Goal: Information Seeking & Learning: Learn about a topic

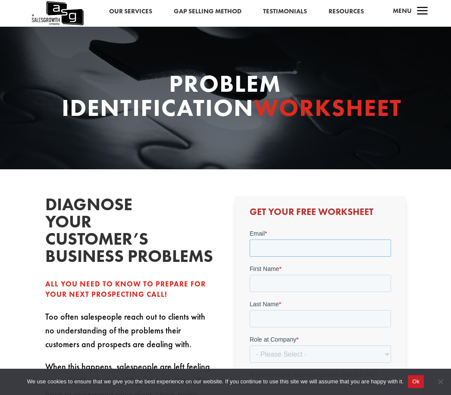
click at [269, 248] on input "Email *" at bounding box center [319, 247] width 141 height 17
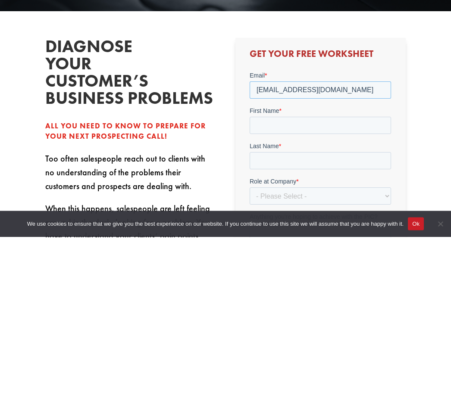
type input "darin316@icloud.com"
click at [271, 126] on input "First Name *" at bounding box center [319, 125] width 141 height 17
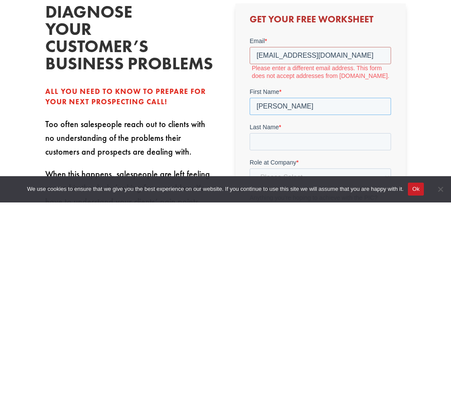
type input "Darin"
click at [307, 142] on input "Last Name *" at bounding box center [319, 141] width 141 height 17
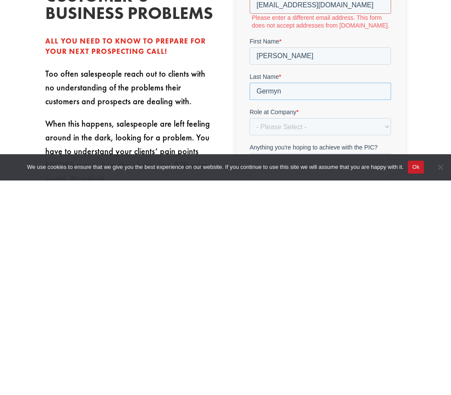
type input "Germyn"
click at [382, 126] on select "- Please Select - C-Level (CRO, CSO, etc) Senior Leadership (VP of Sales, VP of…" at bounding box center [319, 126] width 141 height 17
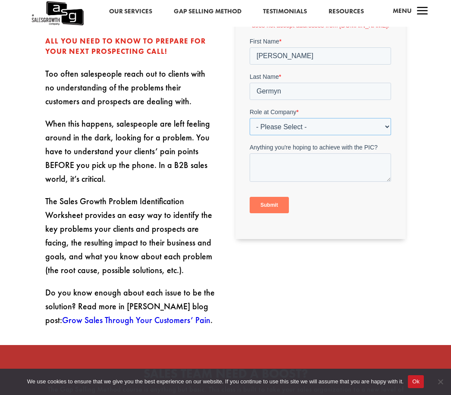
select select "Individual Contributor (AE, SDR, CSM, etc)"
click at [369, 173] on textarea "Anything you're hoping to achieve with the PIC?" at bounding box center [319, 167] width 141 height 28
type textarea "No"
click at [285, 199] on input "Submit" at bounding box center [268, 205] width 39 height 16
click at [274, 205] on input "Submit" at bounding box center [268, 205] width 39 height 16
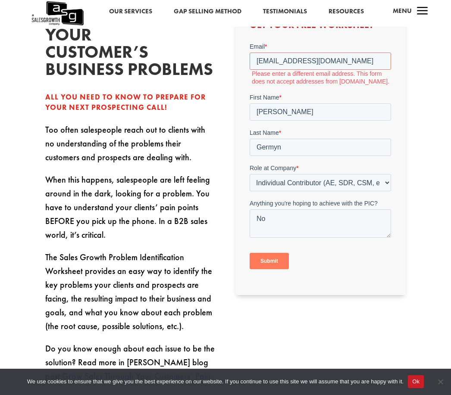
scroll to position [128, 0]
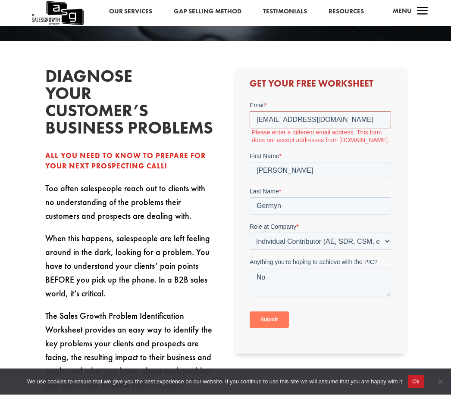
click at [336, 122] on input "darin316@icloud.com" at bounding box center [319, 119] width 141 height 17
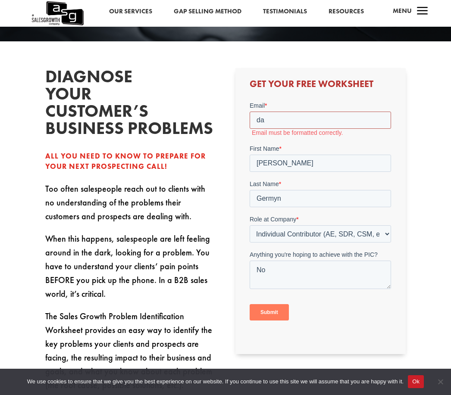
type input "d"
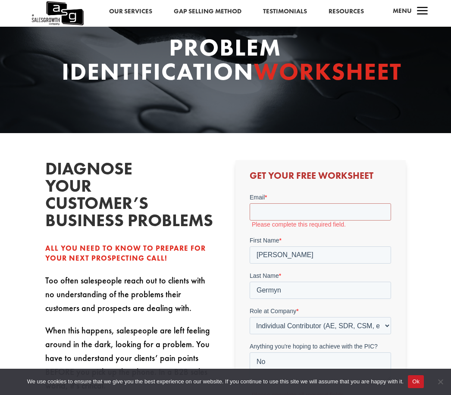
scroll to position [0, 0]
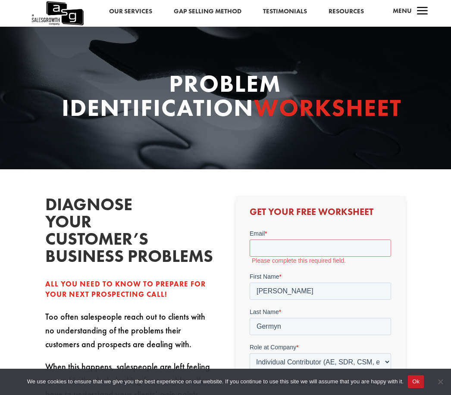
click at [195, 16] on link "Gap Selling Method" at bounding box center [208, 11] width 68 height 11
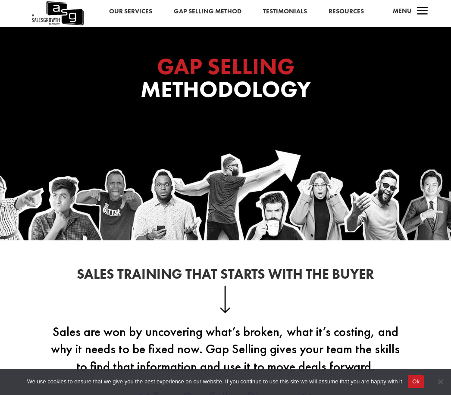
click at [347, 13] on link "Resources" at bounding box center [345, 11] width 35 height 11
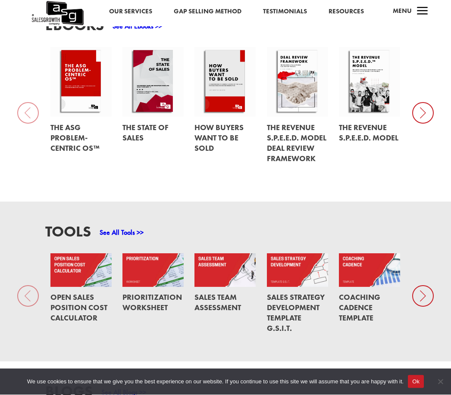
scroll to position [367, 0]
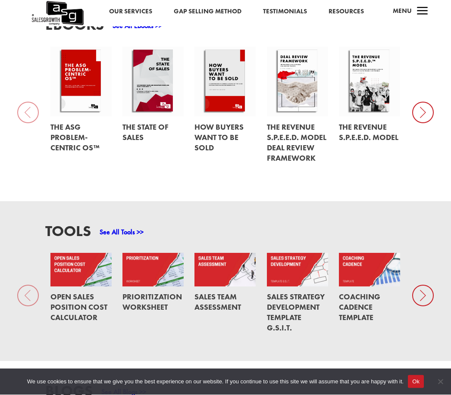
click at [422, 289] on icon at bounding box center [423, 296] width 22 height 22
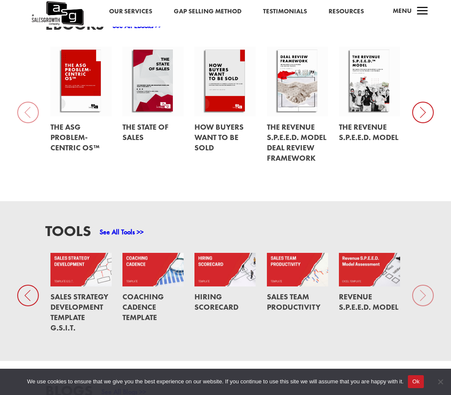
click at [423, 290] on div "Tools See All Tools >> Open Sales Position Cost Calculator Prioritization Works…" at bounding box center [225, 281] width 451 height 160
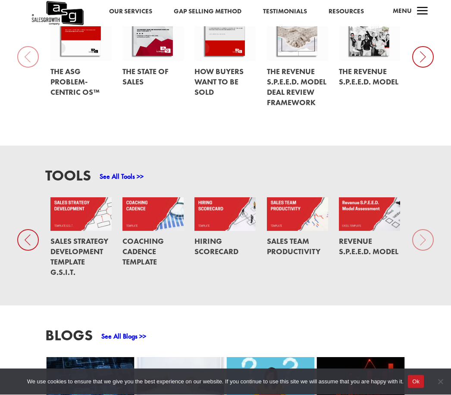
scroll to position [438, 0]
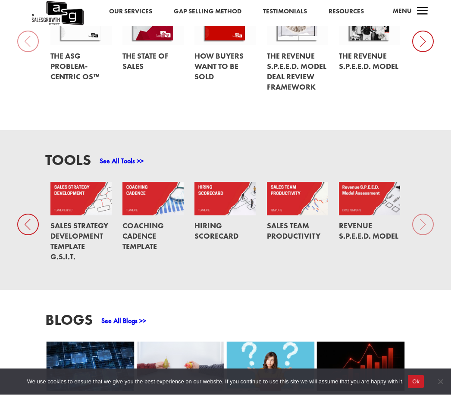
click at [297, 202] on link at bounding box center [297, 198] width 61 height 33
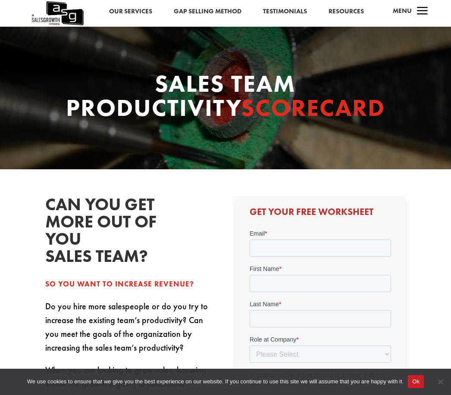
click at [425, 12] on span "a" at bounding box center [421, 11] width 17 height 17
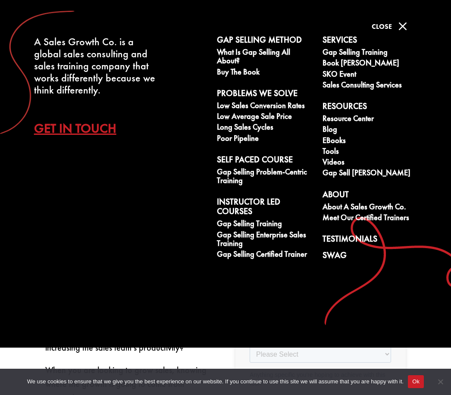
click at [382, 53] on link "Gap Selling Training" at bounding box center [370, 53] width 96 height 11
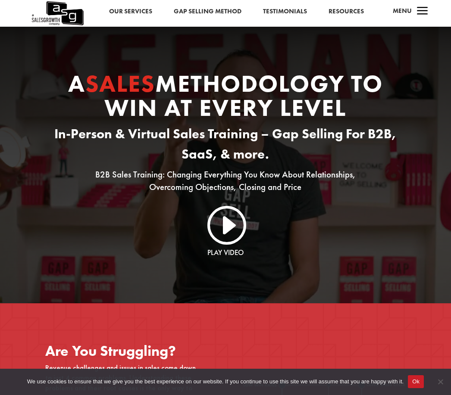
click at [225, 233] on link "I" at bounding box center [225, 223] width 41 height 41
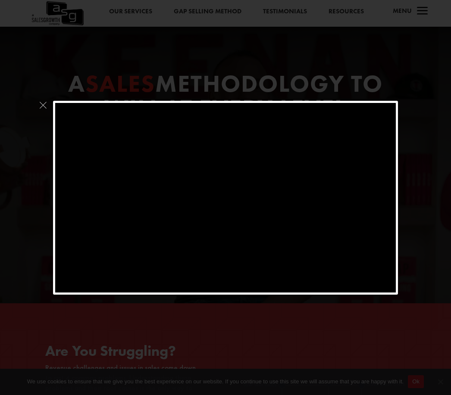
click at [40, 109] on span at bounding box center [42, 107] width 11 height 13
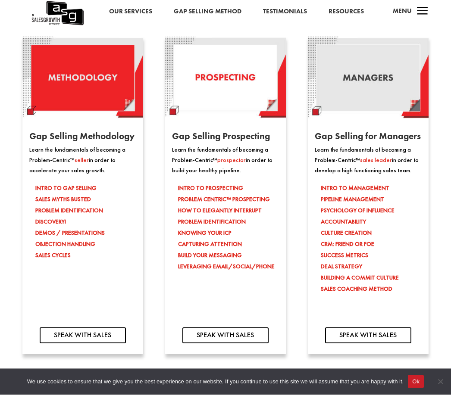
scroll to position [692, 0]
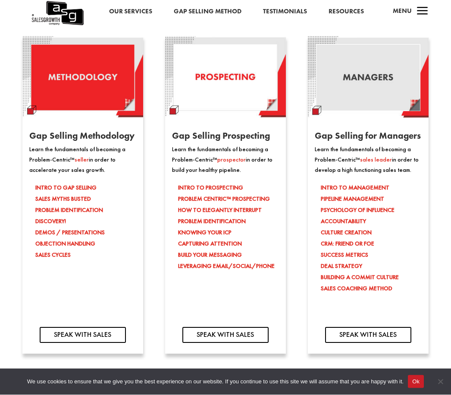
click at [96, 332] on link "SPEAK WITH SALES" at bounding box center [83, 335] width 86 height 16
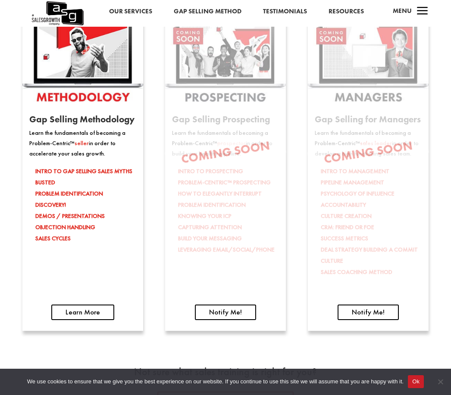
scroll to position [1263, 0]
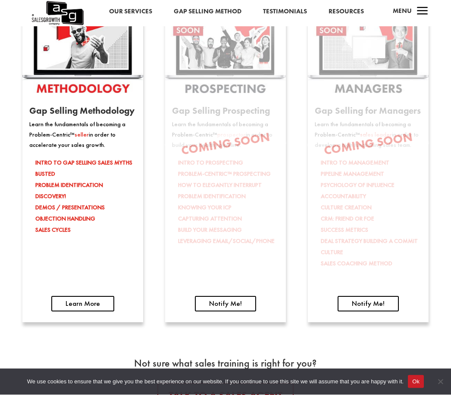
click at [86, 302] on link "Learn More" at bounding box center [82, 304] width 63 height 16
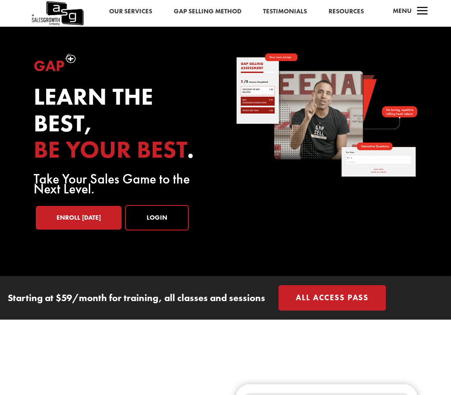
click at [339, 302] on link "All Access Pass" at bounding box center [331, 297] width 107 height 25
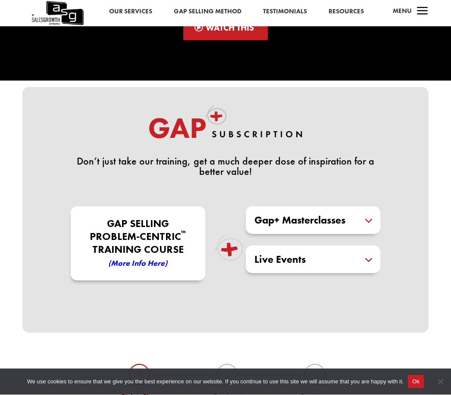
scroll to position [113, 0]
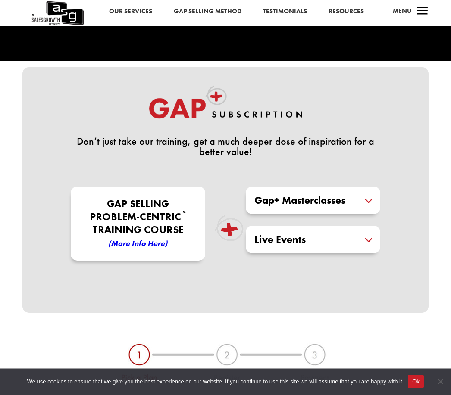
click at [155, 242] on em "(More Info here)" at bounding box center [137, 244] width 59 height 10
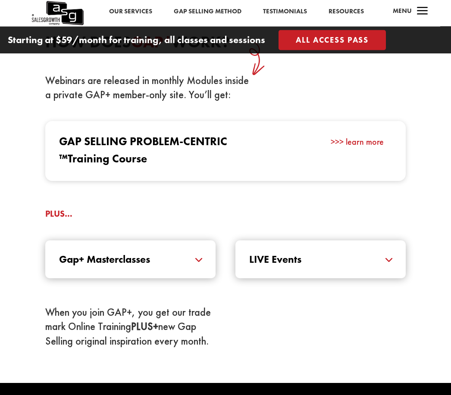
scroll to position [769, 0]
click at [375, 147] on link ">>> learn more" at bounding box center [356, 141] width 53 height 11
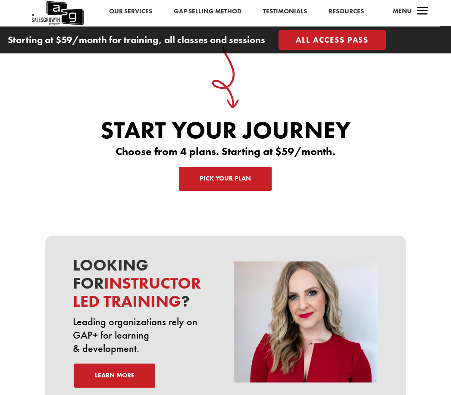
scroll to position [2664, 0]
click at [236, 191] on link "Pick Your Plan" at bounding box center [225, 179] width 93 height 24
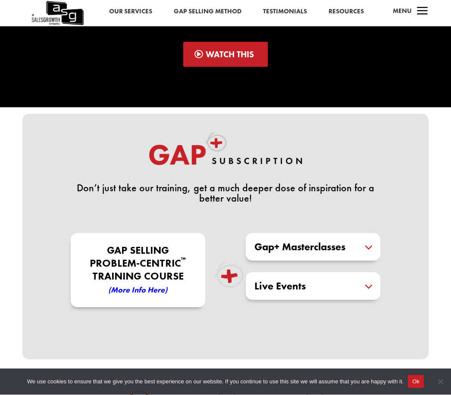
scroll to position [69, 0]
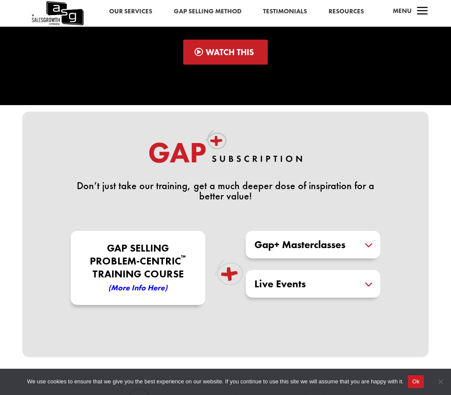
click at [363, 255] on div "Gap+ Masterclasses Masterclasses expertly crafted and delivered by our Certifie…" at bounding box center [313, 245] width 134 height 28
click at [368, 249] on h5 "Gap+ Masterclasses" at bounding box center [312, 244] width 117 height 10
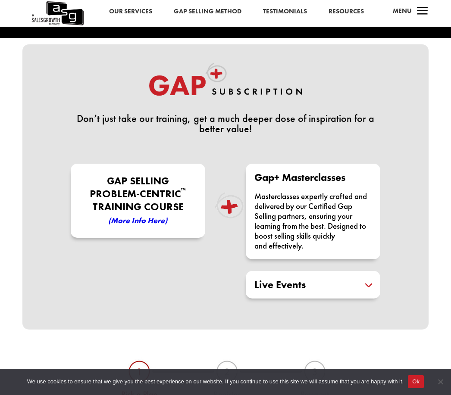
scroll to position [0, 0]
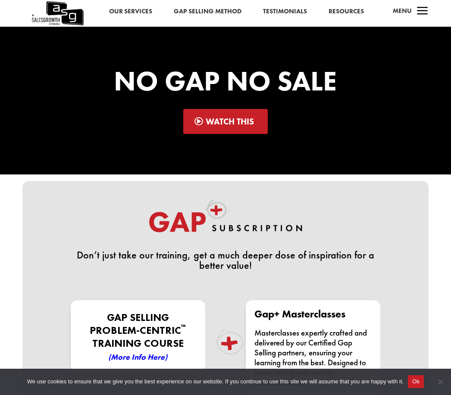
click at [237, 130] on link "Watch This" at bounding box center [225, 121] width 85 height 25
